Goal: Transaction & Acquisition: Purchase product/service

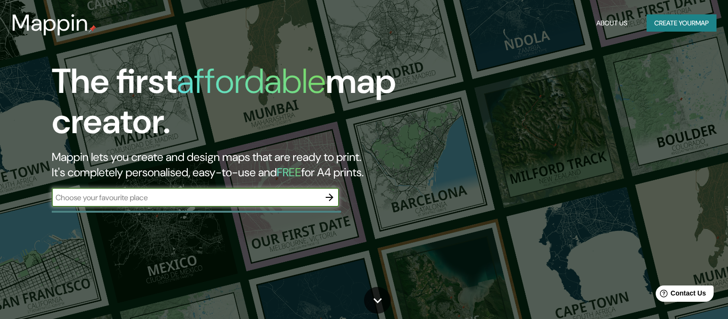
click at [195, 196] on input "text" at bounding box center [186, 197] width 268 height 11
type input "WALMART CUITLAHUAC"
drag, startPoint x: 167, startPoint y: 200, endPoint x: 0, endPoint y: 196, distance: 167.3
click at [0, 196] on html "Mappin About Us Create your map The first affordable map creator. Mappin lets y…" at bounding box center [364, 159] width 728 height 319
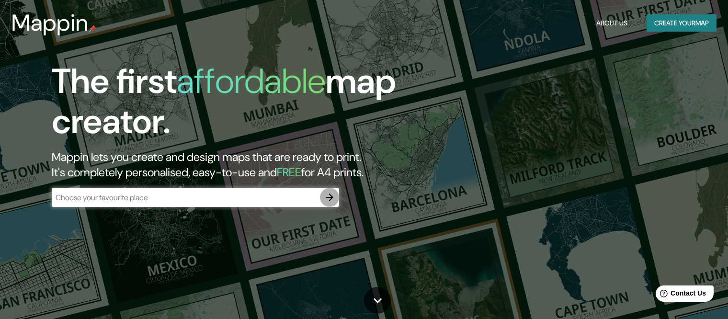
click at [324, 200] on icon "button" at bounding box center [330, 198] width 12 height 12
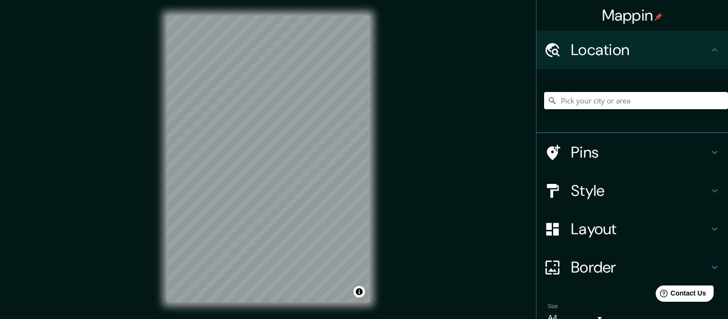
click at [597, 104] on input "Pick your city or area" at bounding box center [636, 100] width 184 height 17
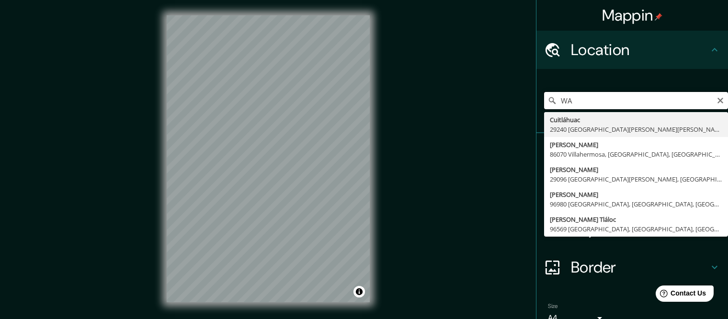
type input "W"
type input "[GEOGRAPHIC_DATA], [GEOGRAPHIC_DATA], [GEOGRAPHIC_DATA]"
